Goal: Submit feedback/report problem

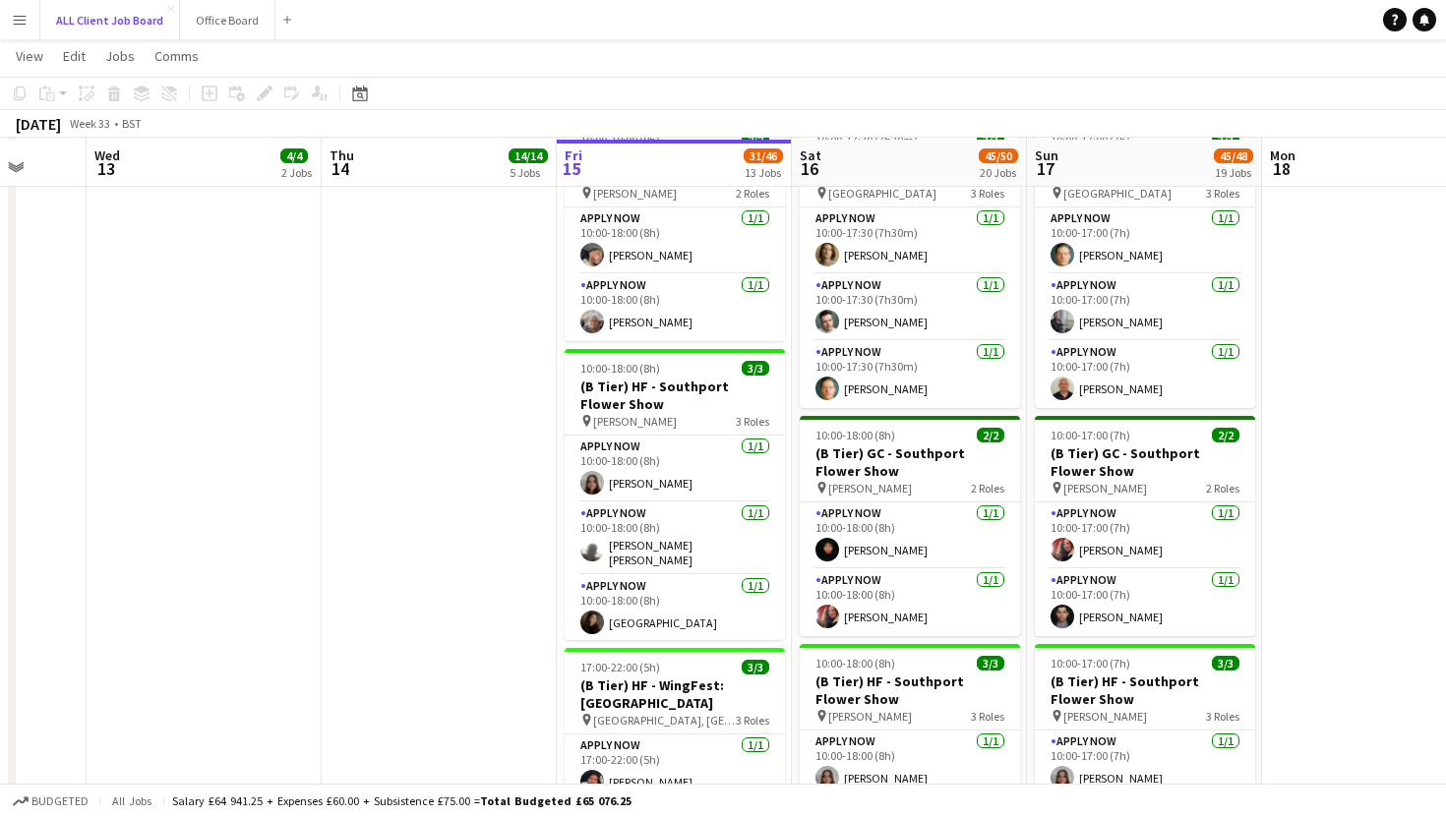
scroll to position [1817, 0]
